Goal: Use online tool/utility: Utilize a website feature to perform a specific function

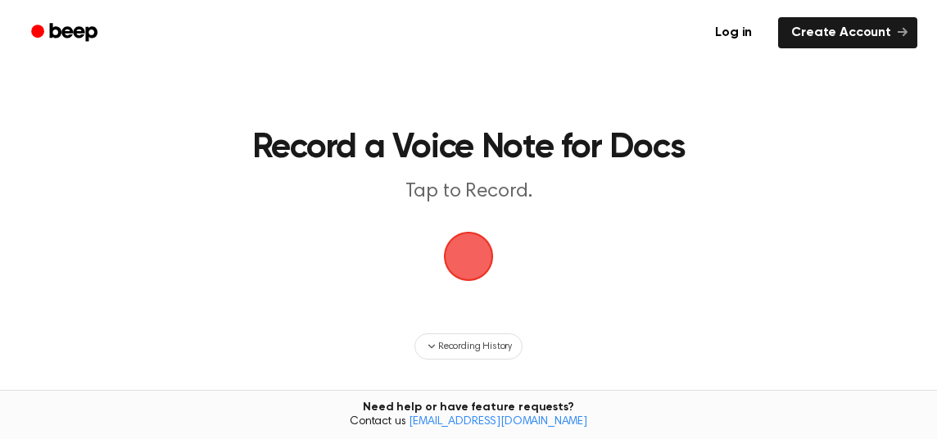
click at [466, 253] on span "button" at bounding box center [469, 256] width 56 height 56
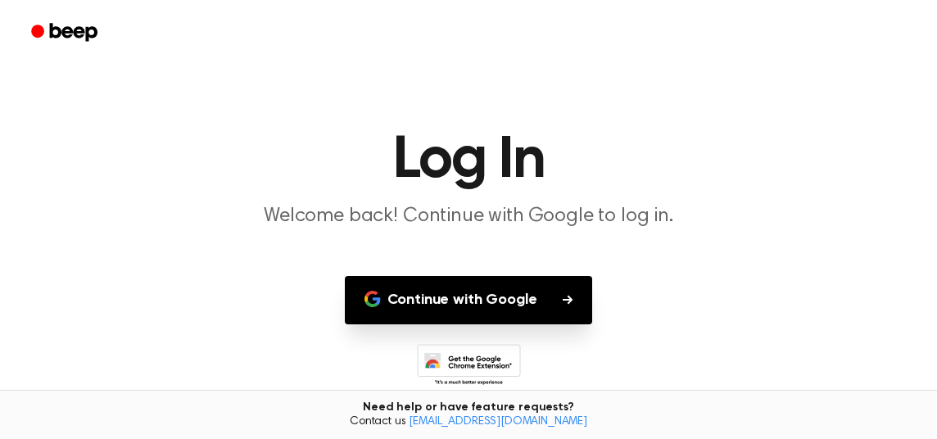
scroll to position [65, 0]
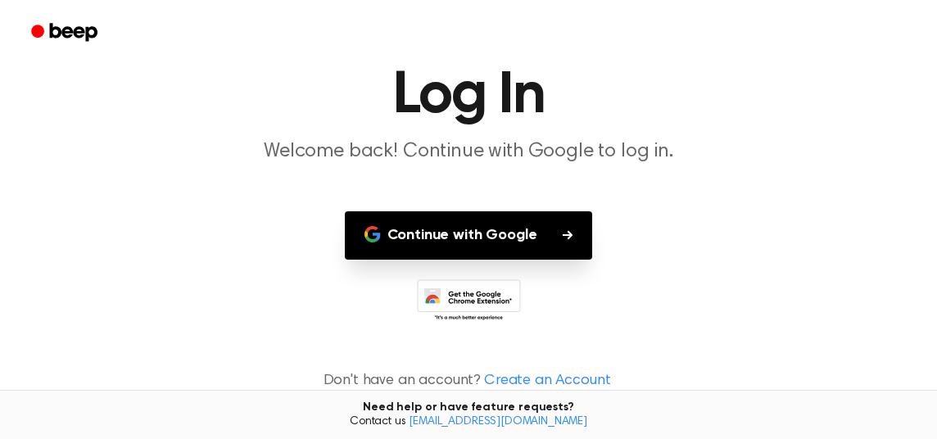
click at [516, 230] on button "Continue with Google" at bounding box center [469, 235] width 248 height 48
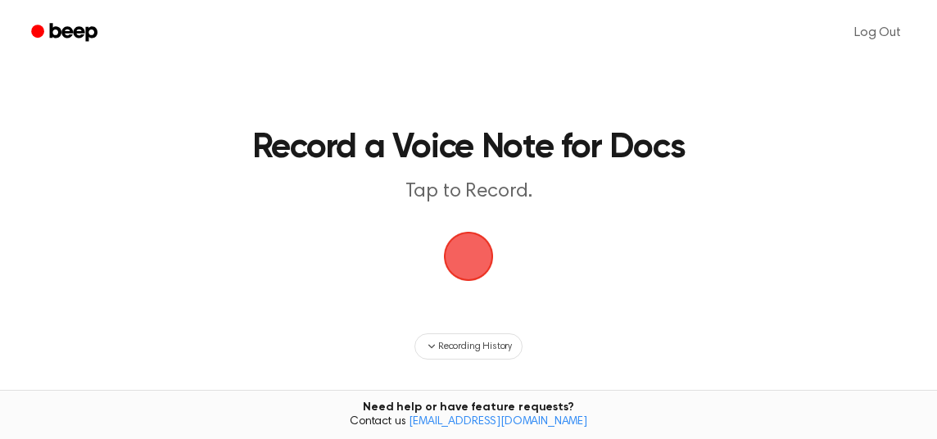
click at [698, 142] on h1 "Record a Voice Note for Docs" at bounding box center [468, 148] width 583 height 34
click at [483, 268] on span "button" at bounding box center [469, 257] width 50 height 50
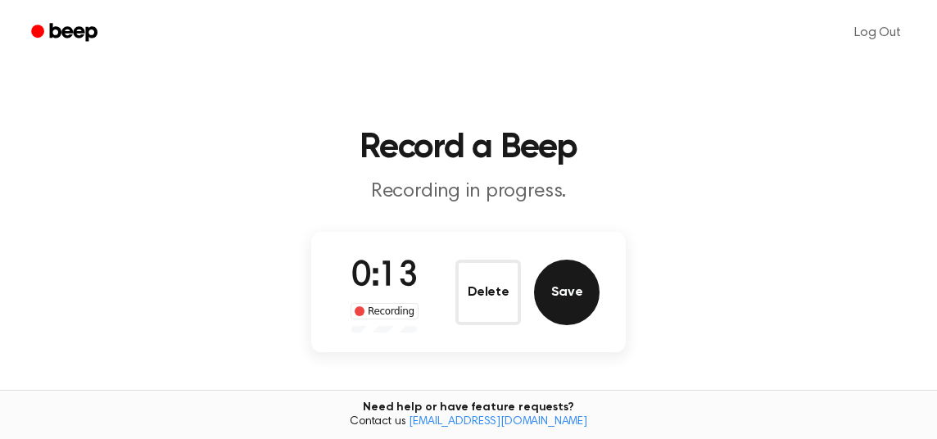
click at [563, 292] on button "Save" at bounding box center [567, 293] width 66 height 66
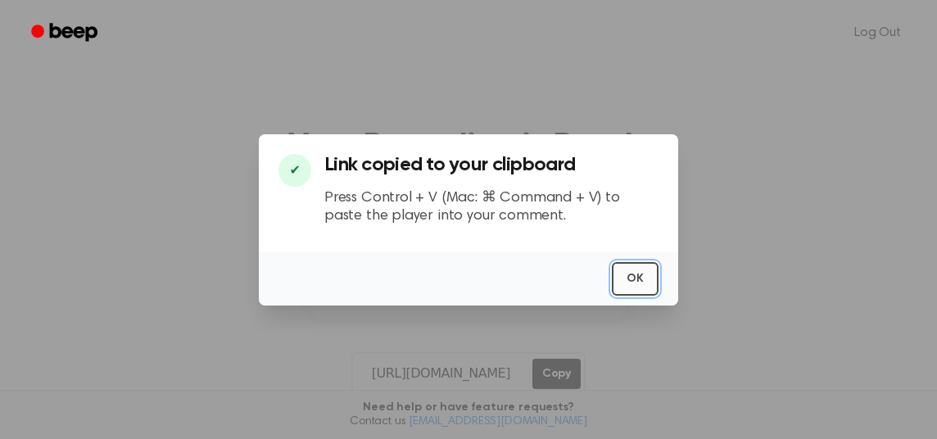
click at [635, 279] on button "OK" at bounding box center [635, 279] width 47 height 34
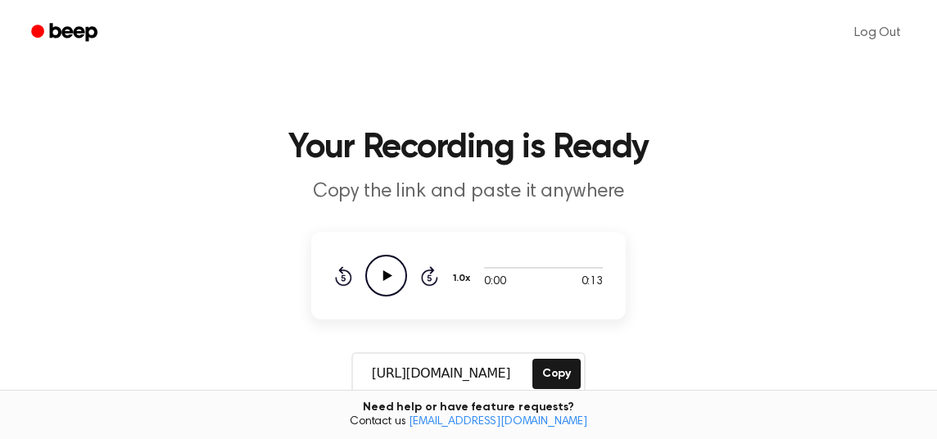
click at [386, 273] on icon at bounding box center [387, 275] width 9 height 11
click at [241, 258] on main "Your Recording is Ready Copy the link and paste it anywhere 0:00 0:13 1.0x Rewi…" at bounding box center [468, 391] width 937 height 783
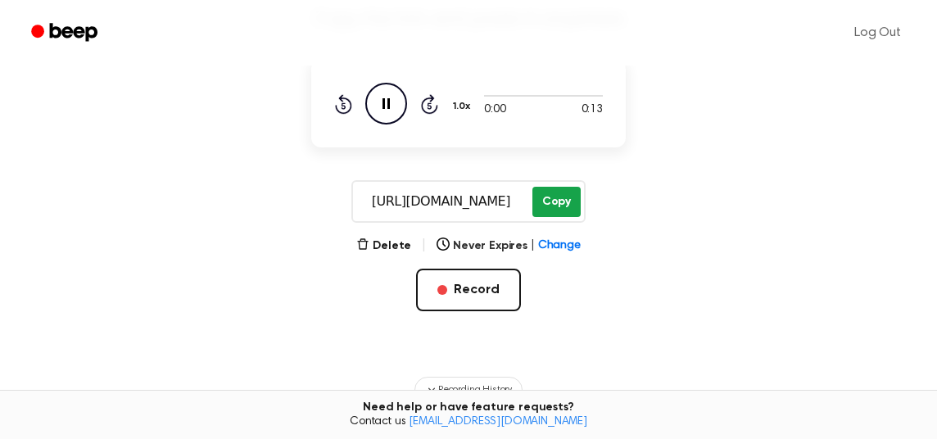
scroll to position [258, 0]
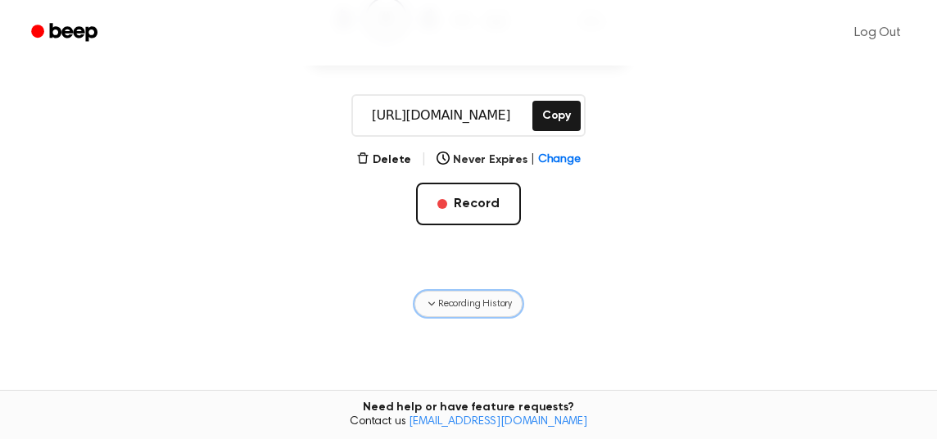
click at [466, 302] on span "Recording History" at bounding box center [475, 303] width 74 height 15
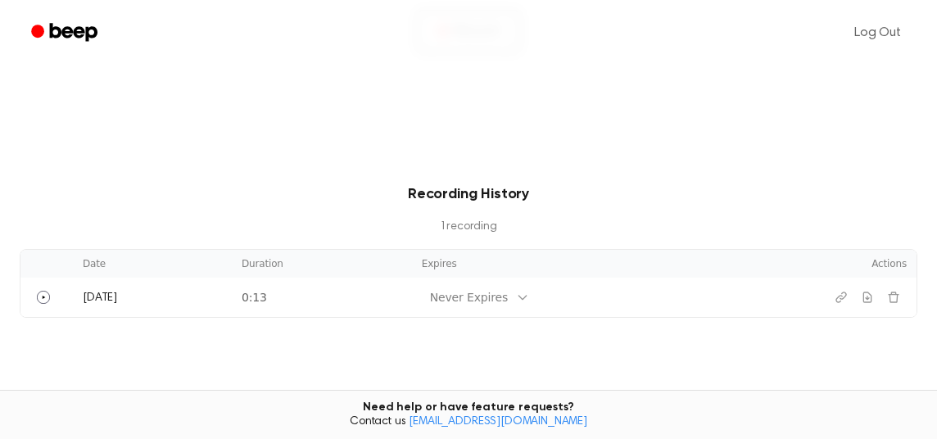
scroll to position [517, 0]
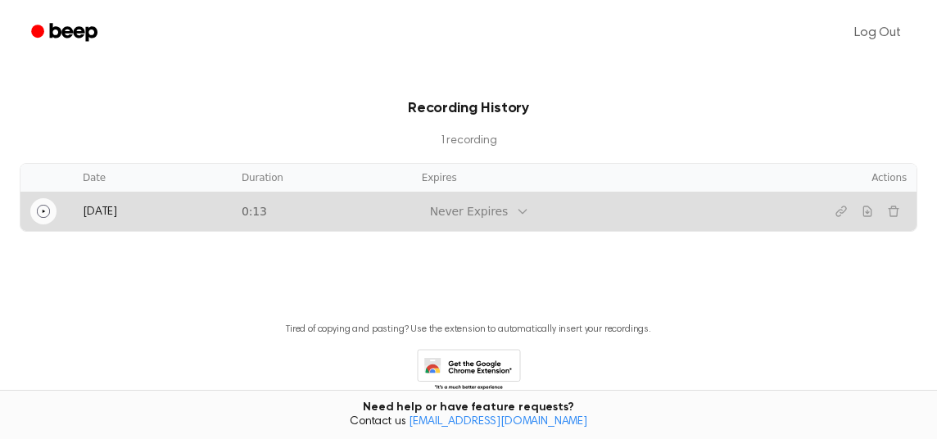
click at [43, 207] on icon "Play" at bounding box center [43, 211] width 13 height 13
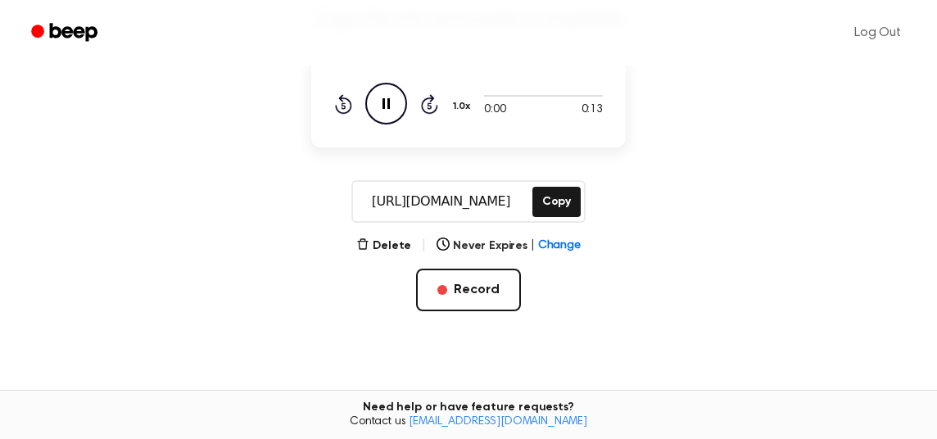
scroll to position [86, 0]
